Goal: Task Accomplishment & Management: Manage account settings

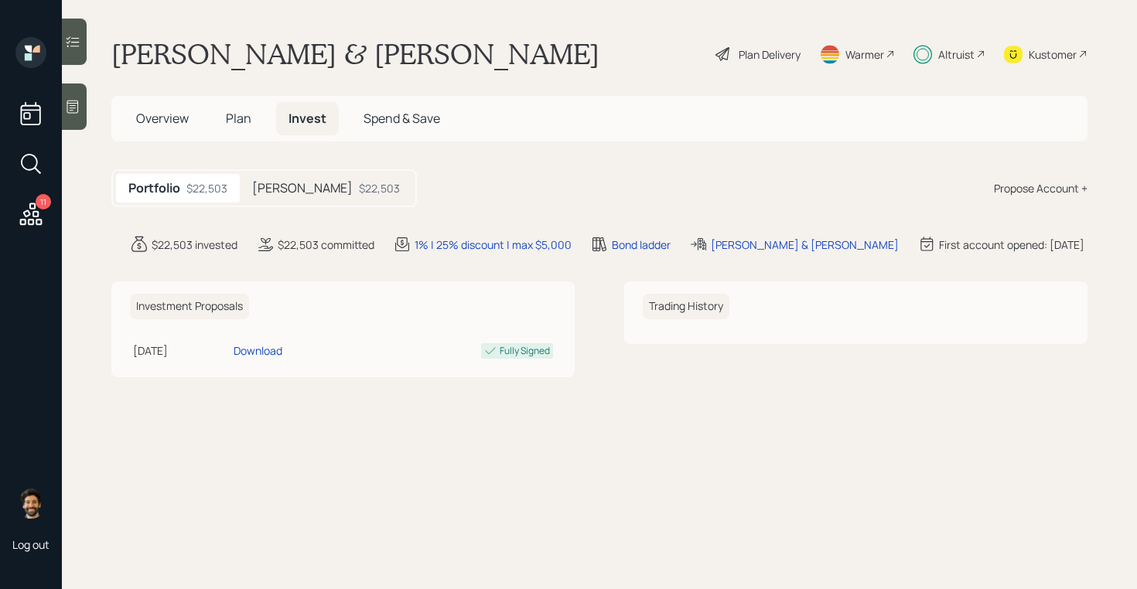
click at [276, 187] on h5 "Roth" at bounding box center [302, 188] width 101 height 15
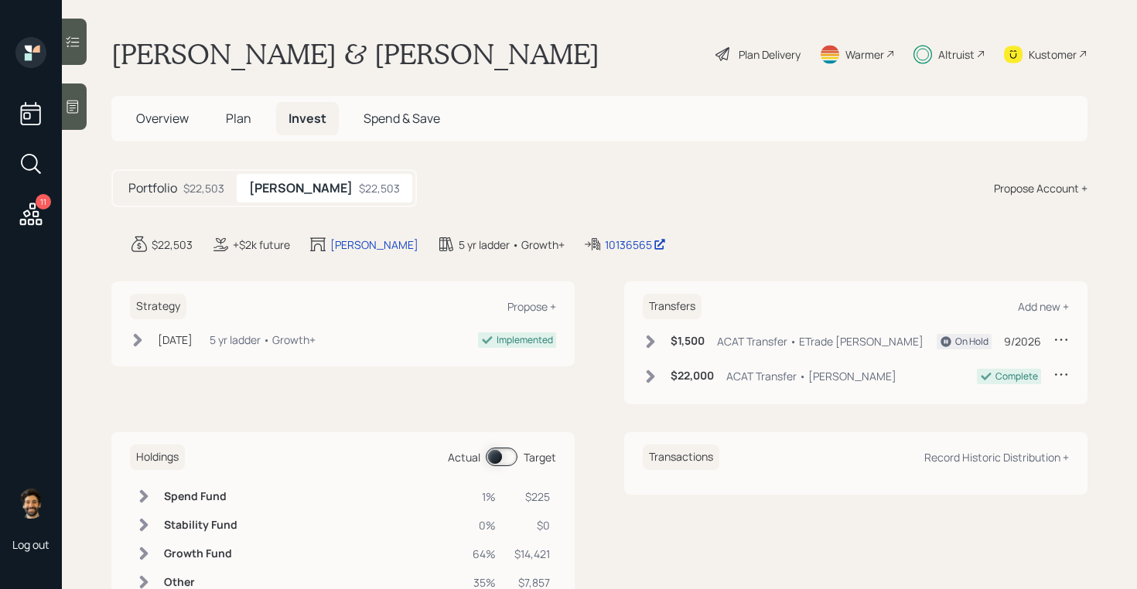
click at [41, 203] on div "11" at bounding box center [43, 201] width 15 height 15
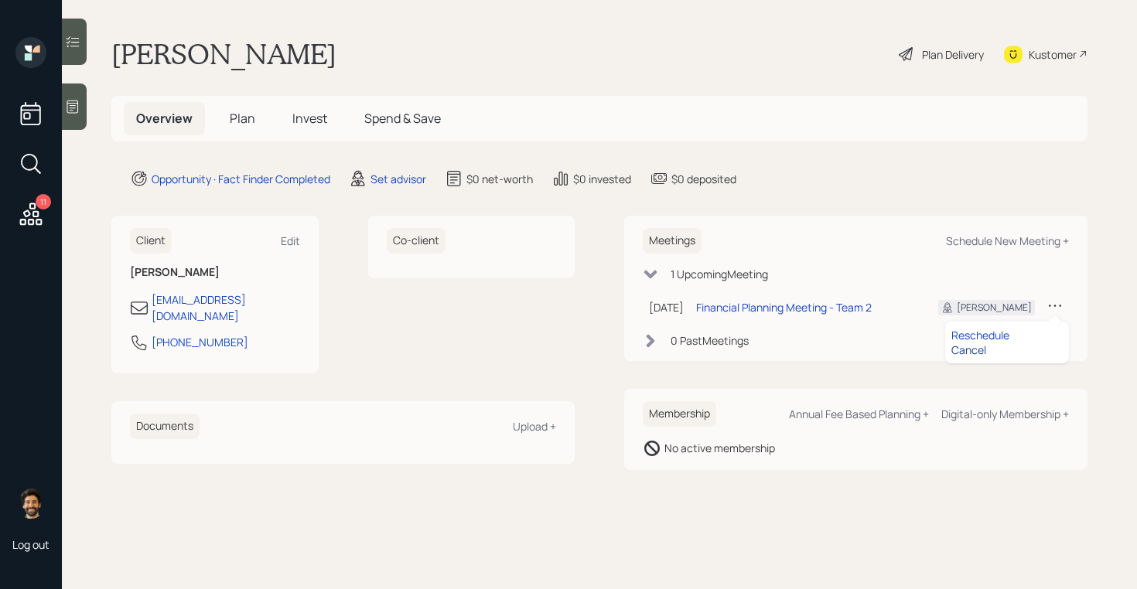
click at [953, 354] on div "Cancel" at bounding box center [1007, 350] width 111 height 15
